Goal: Information Seeking & Learning: Learn about a topic

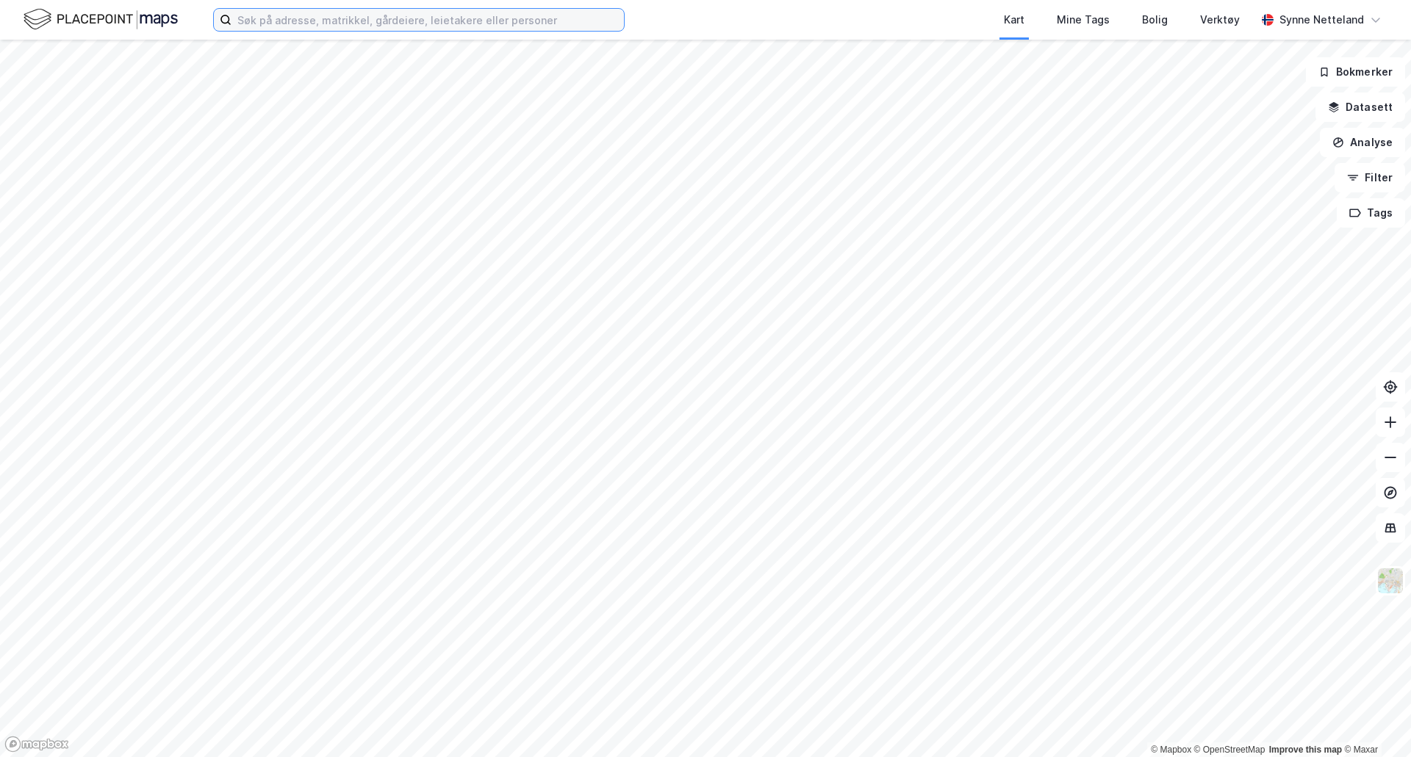
click at [492, 15] on input at bounding box center [427, 20] width 392 height 22
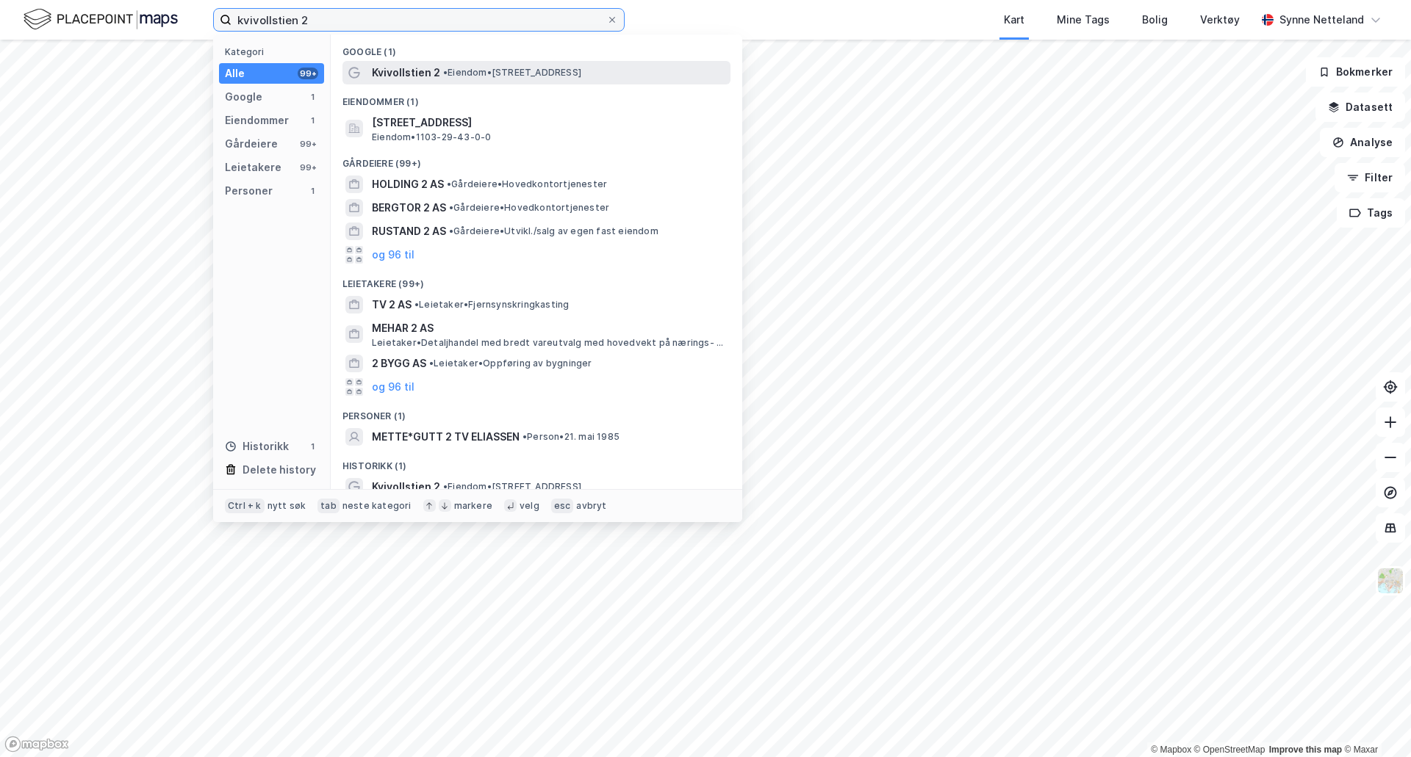
type input "kvivollstien 2"
click at [408, 73] on span "Kvivollstien 2" at bounding box center [406, 73] width 68 height 18
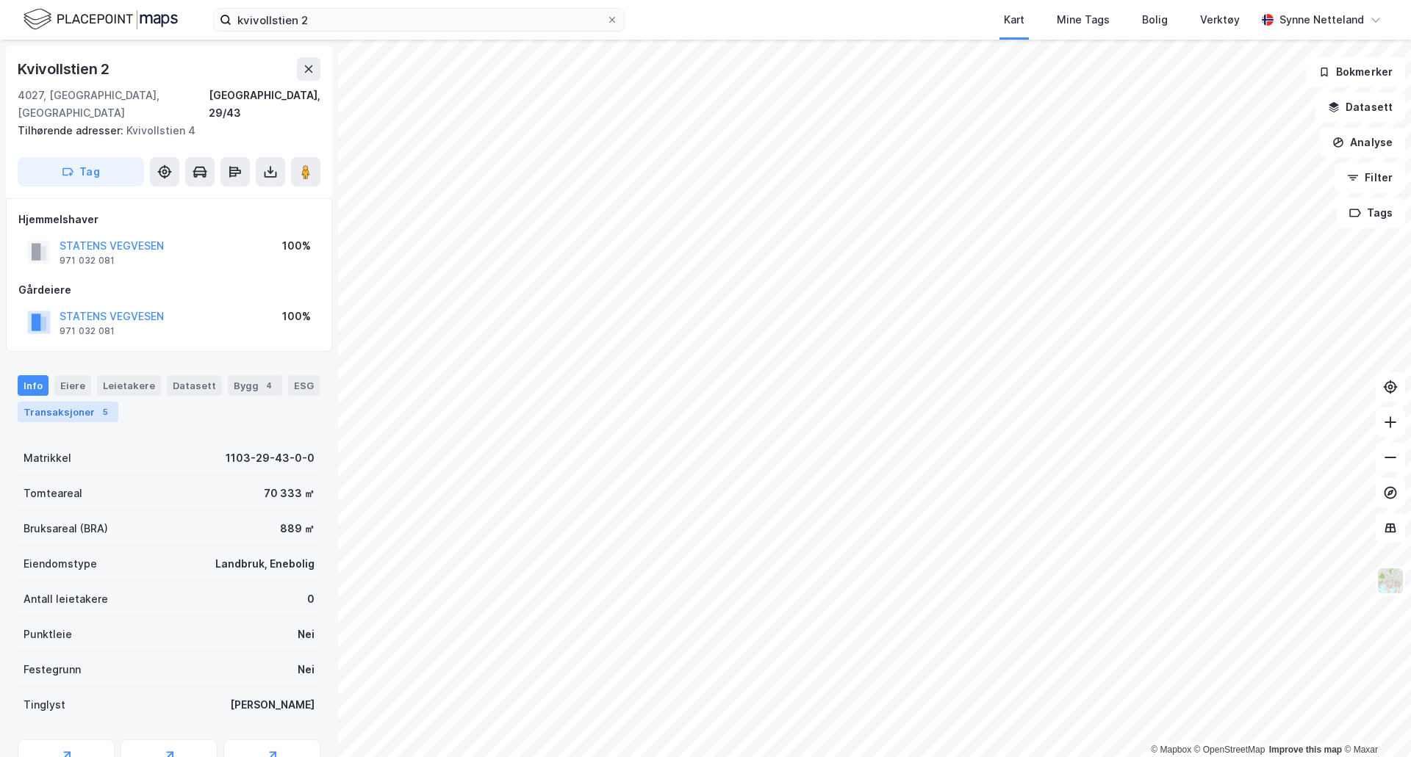
click at [37, 402] on div "Transaksjoner 5" at bounding box center [68, 412] width 101 height 21
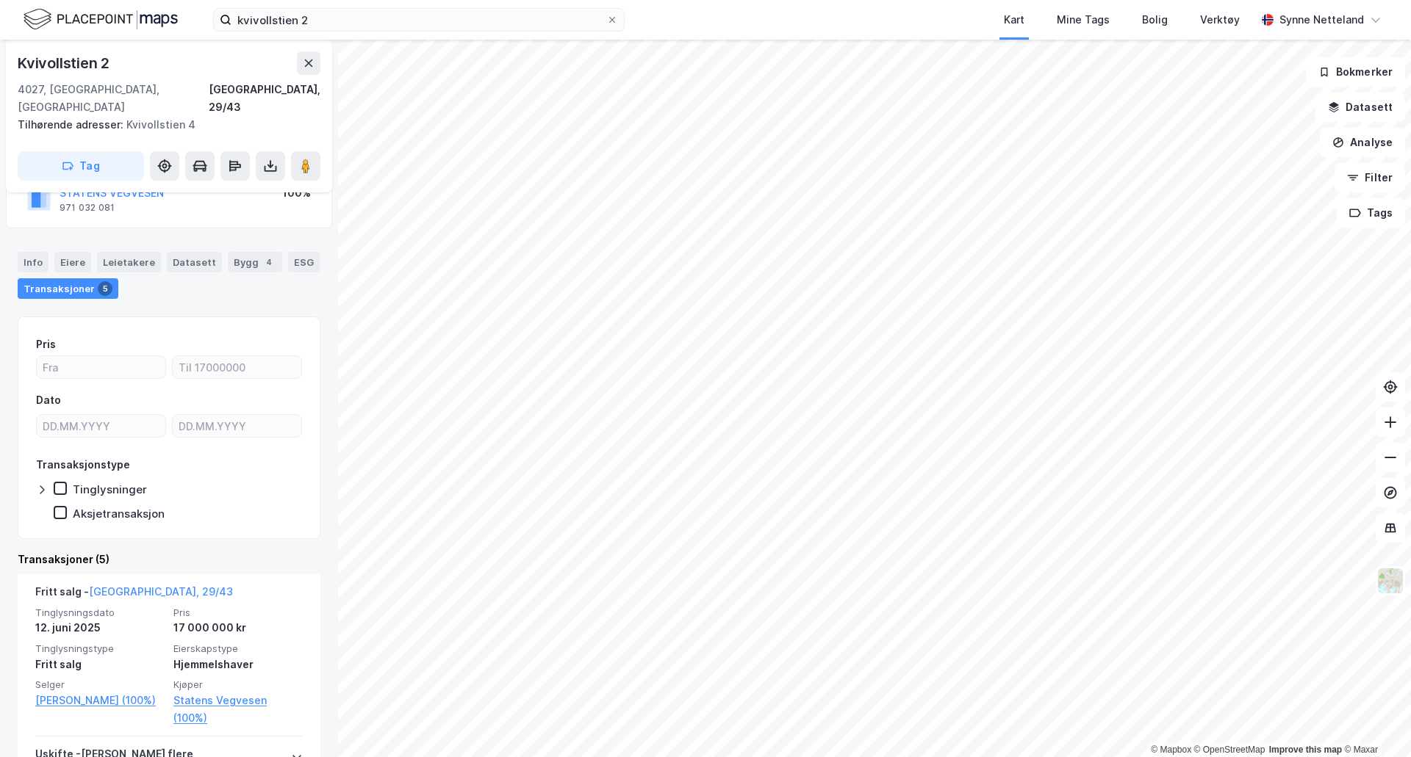
scroll to position [147, 0]
